Goal: Check status: Check status

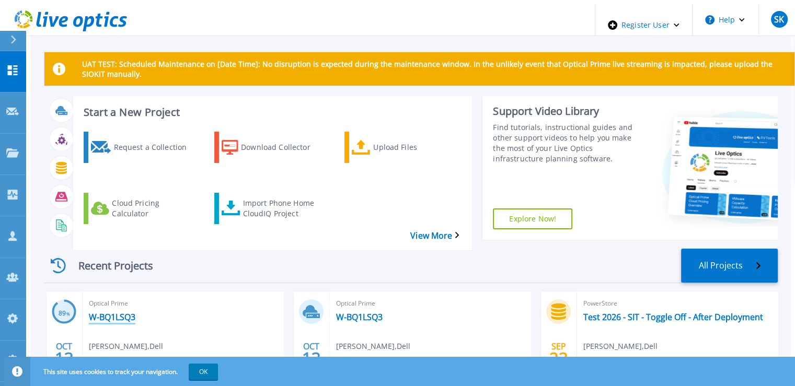
click at [109, 312] on link "W-BQ1LSQ3" at bounding box center [112, 317] width 47 height 10
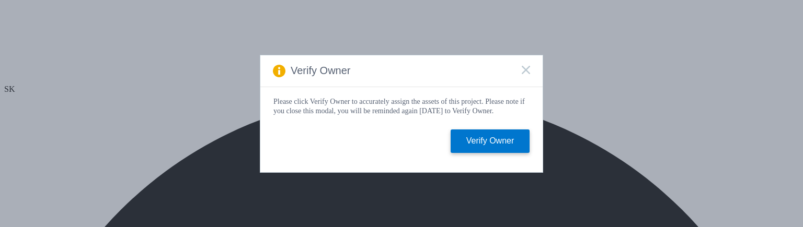
click at [530, 64] on div "Verify Owner" at bounding box center [401, 71] width 282 height 32
click at [528, 69] on icon at bounding box center [526, 70] width 8 height 8
